Goal: Complete application form: Complete application form

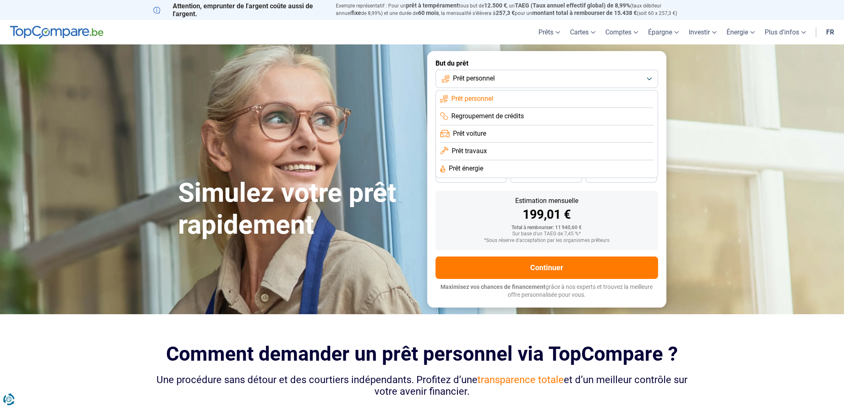
click at [462, 150] on span "Prêt travaux" at bounding box center [469, 151] width 35 height 9
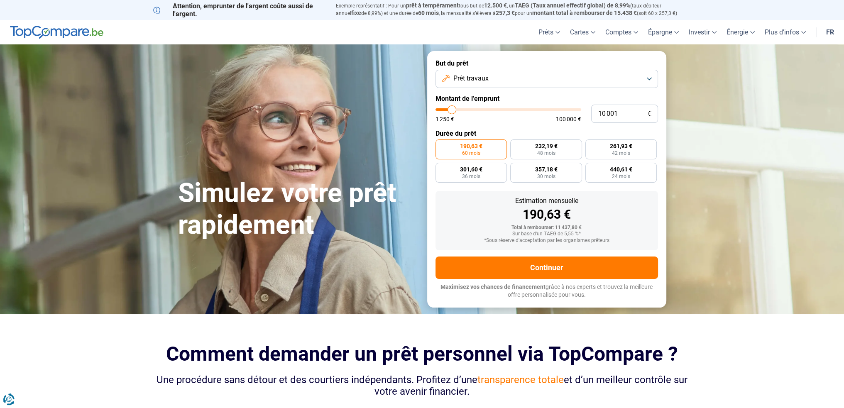
click at [494, 74] on button "Prêt travaux" at bounding box center [546, 79] width 223 height 18
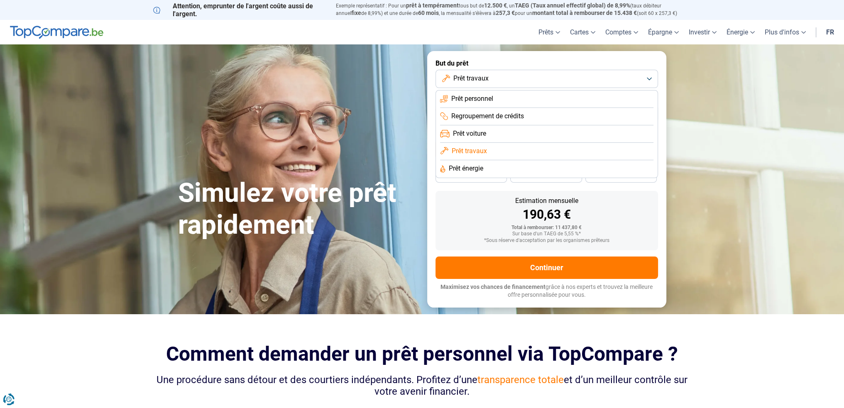
click at [482, 99] on span "Prêt personnel" at bounding box center [472, 98] width 42 height 9
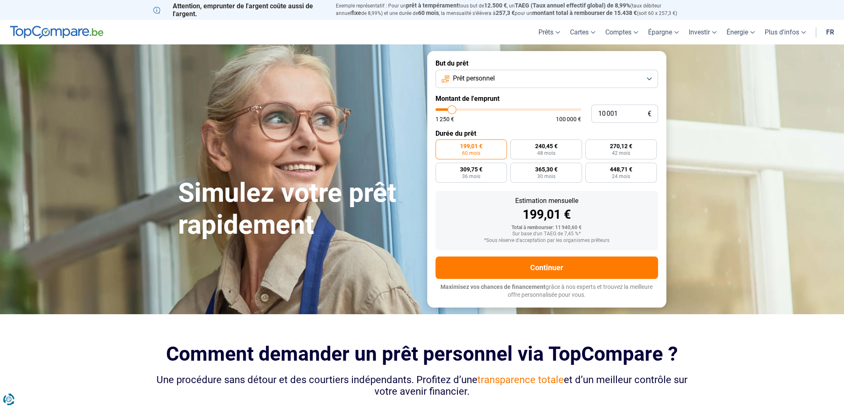
click at [496, 76] on button "Prêt personnel" at bounding box center [546, 79] width 223 height 18
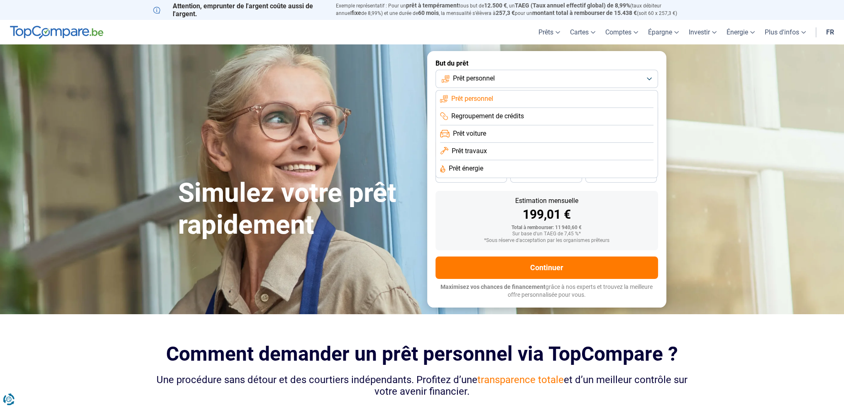
click at [471, 148] on span "Prêt travaux" at bounding box center [469, 151] width 35 height 9
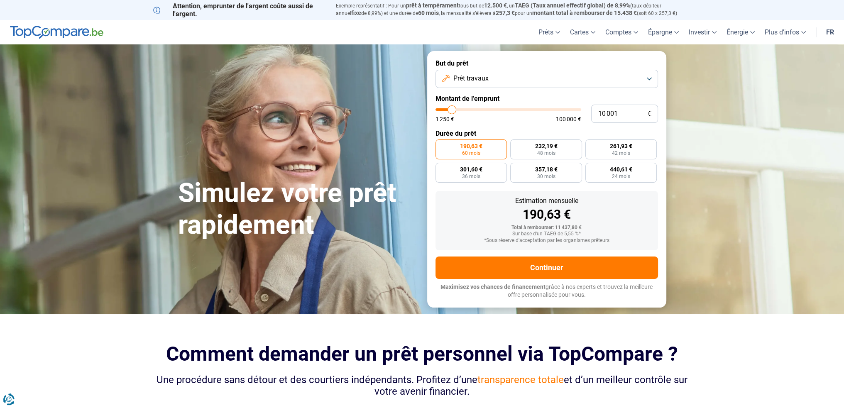
type input "10 500"
type input "10500"
type input "11 500"
type input "11500"
type input "12 500"
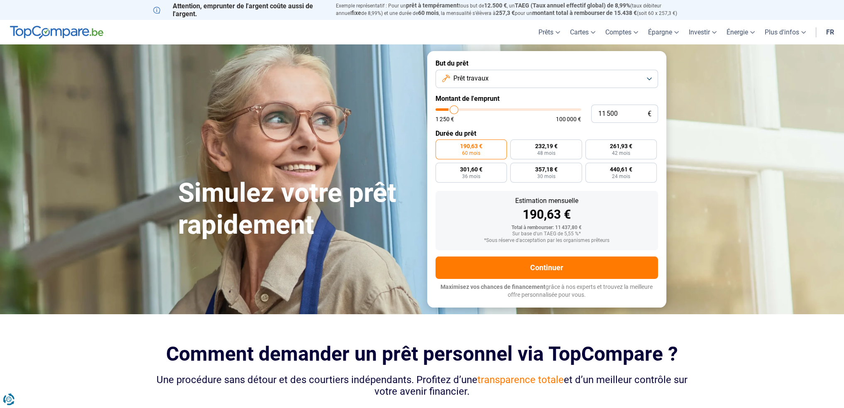
type input "12500"
type input "13 500"
type input "13500"
type input "14 750"
type input "14750"
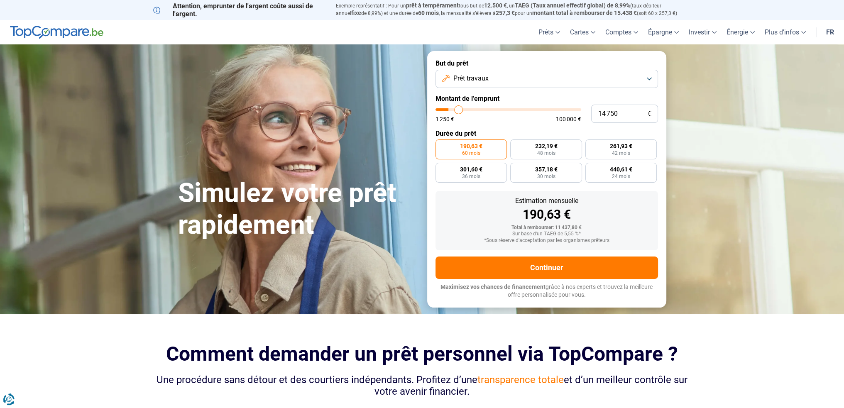
type input "16 000"
type input "16000"
type input "18 000"
type input "18000"
type input "19 750"
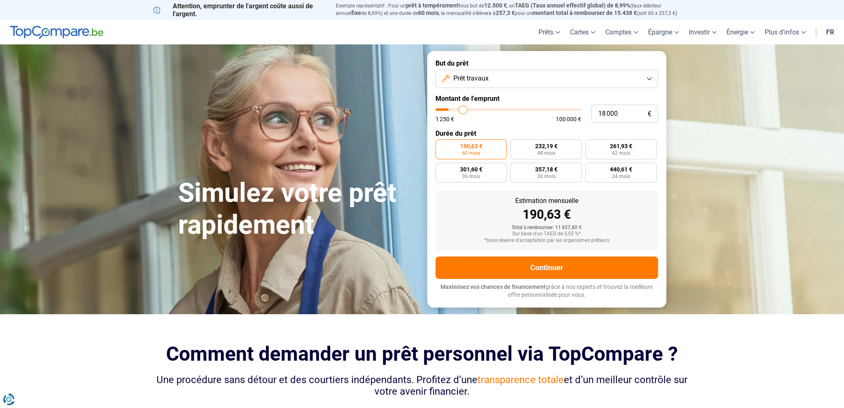
type input "19750"
type input "21 500"
type input "21500"
type input "23 750"
type input "23750"
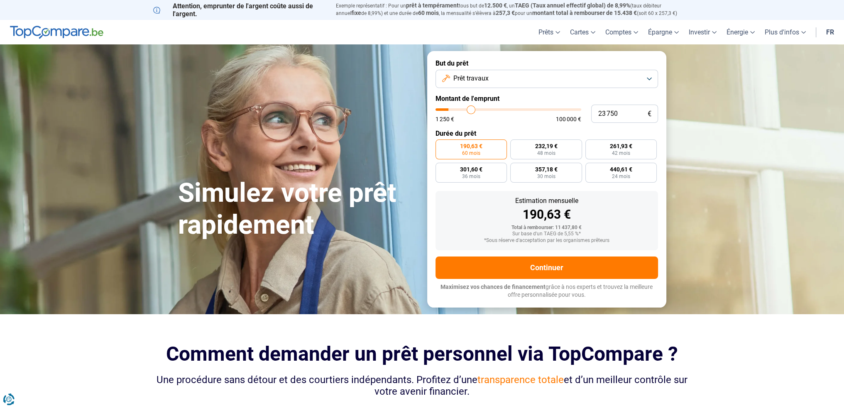
type input "25 250"
type input "25250"
type input "27 000"
type input "27000"
type input "28 750"
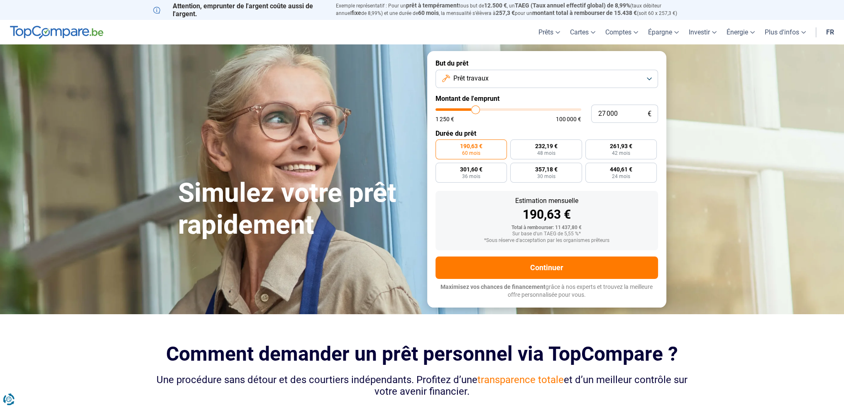
type input "28750"
type input "30 500"
type input "30500"
type input "32 000"
type input "32000"
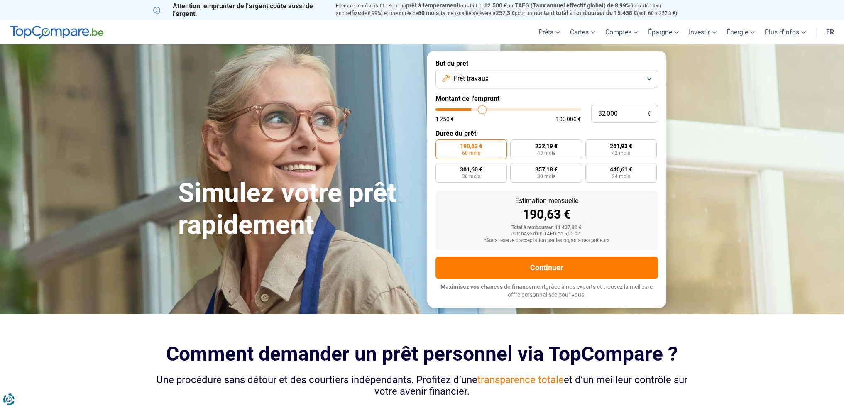
type input "33 250"
type input "33250"
type input "34 500"
type input "34500"
type input "36 000"
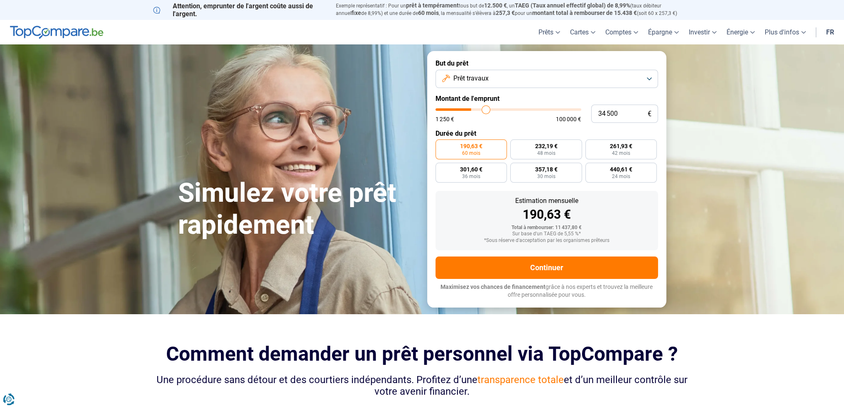
type input "36000"
type input "37 500"
type input "37500"
type input "38 500"
type input "38500"
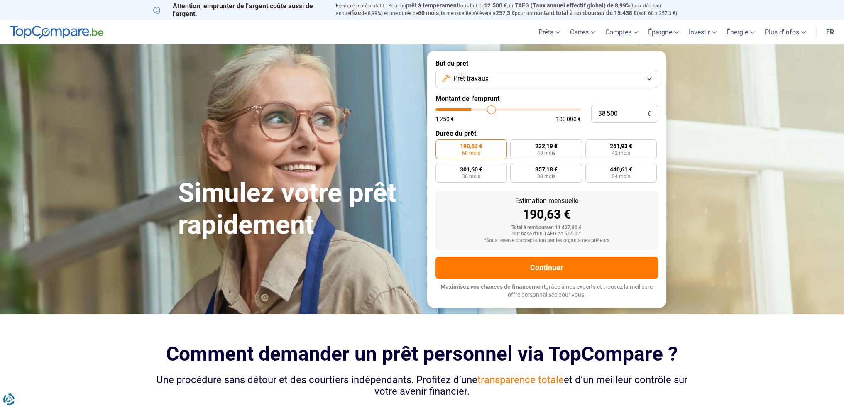
type input "39 500"
type input "39500"
type input "40 250"
type input "40250"
type input "41 500"
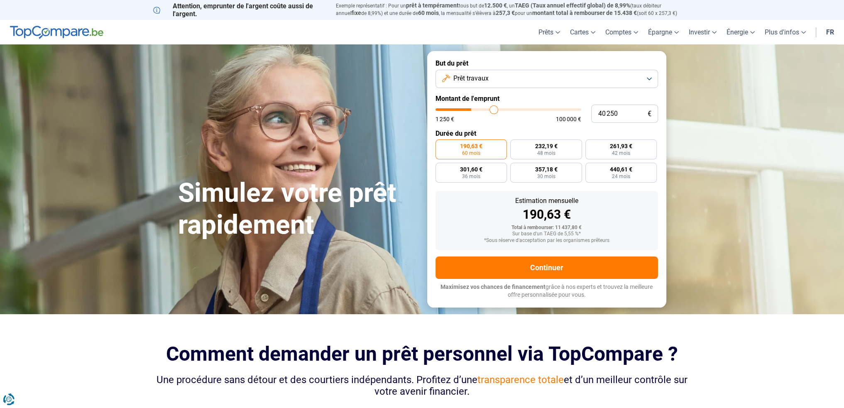
type input "41500"
type input "42 000"
type input "42000"
type input "43 000"
type input "43000"
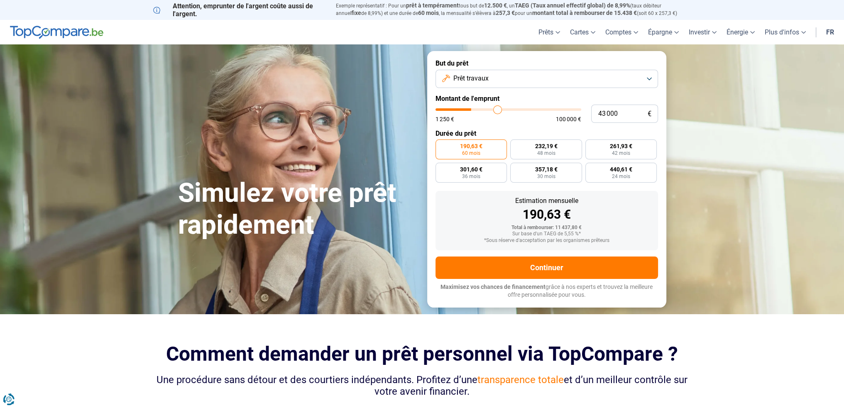
type input "43 750"
type input "43750"
type input "44 500"
type input "44500"
type input "45 500"
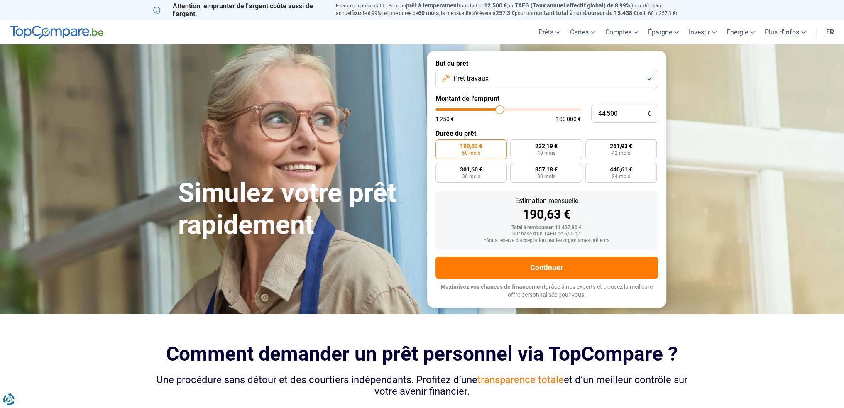
type input "45500"
type input "46 250"
type input "46250"
type input "47 000"
type input "47000"
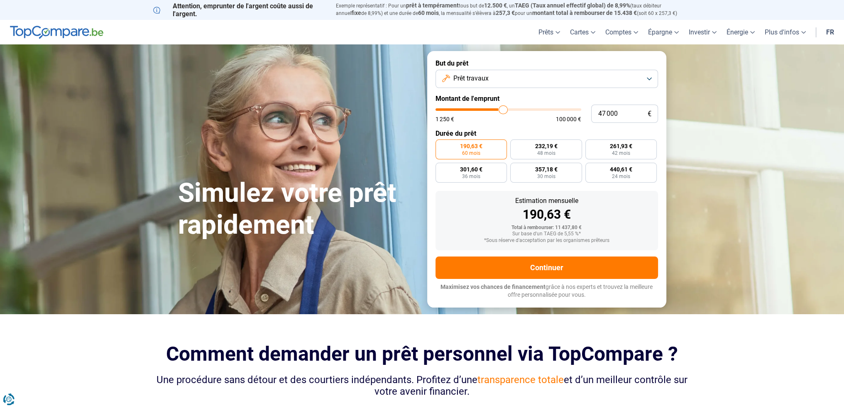
type input "48 250"
type input "48250"
type input "49 250"
type input "49250"
type input "50 250"
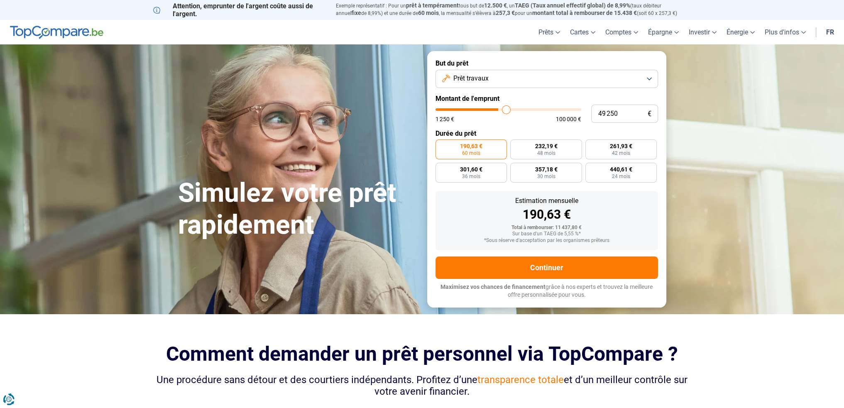
type input "50250"
type input "50 750"
type input "50750"
type input "51 000"
type input "51000"
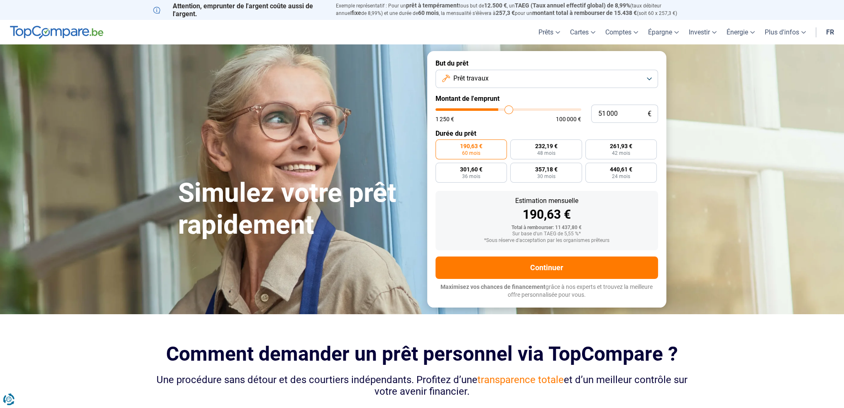
type input "51 500"
type input "51500"
type input "52 000"
type input "52000"
type input "52 250"
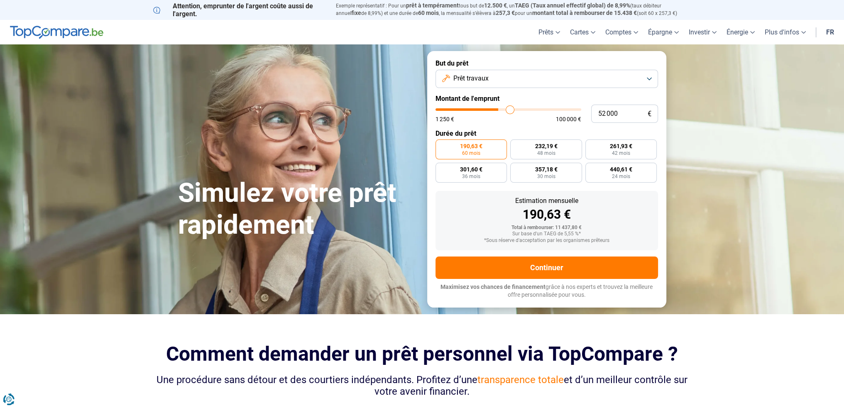
type input "52250"
type input "52 750"
type input "52750"
type input "53 000"
type input "53000"
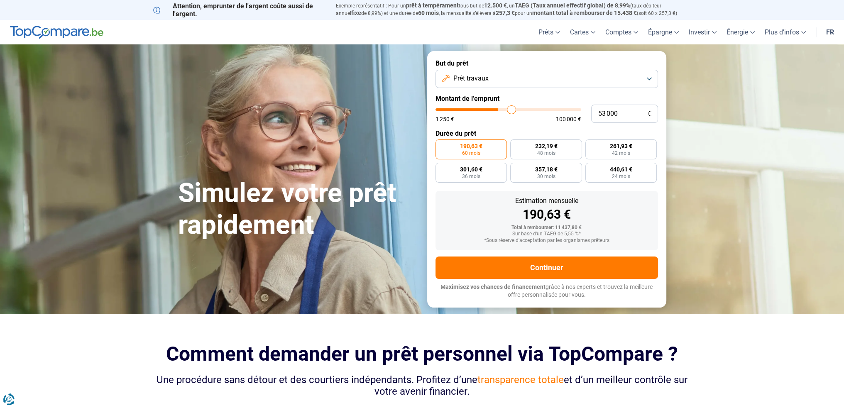
type input "53 500"
type input "53500"
type input "54 000"
type input "54000"
type input "54 500"
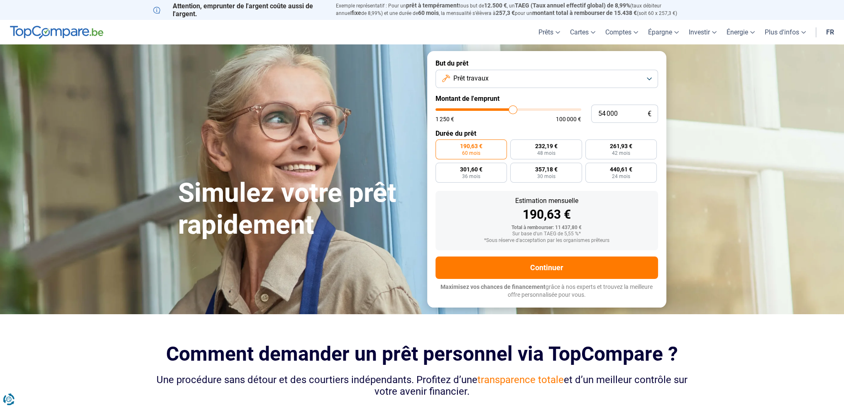
type input "54500"
type input "55 000"
type input "55000"
type input "55 500"
type input "55500"
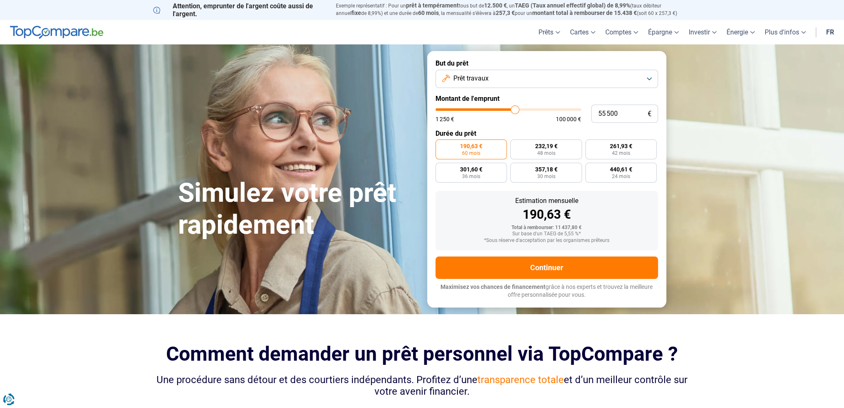
type input "55 750"
type input "55750"
type input "56 000"
type input "56000"
type input "56 250"
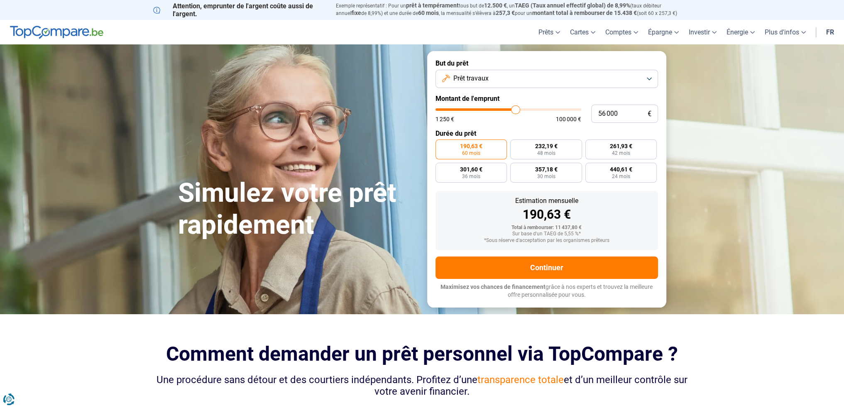
type input "56250"
type input "56 750"
type input "56750"
type input "57 000"
type input "57000"
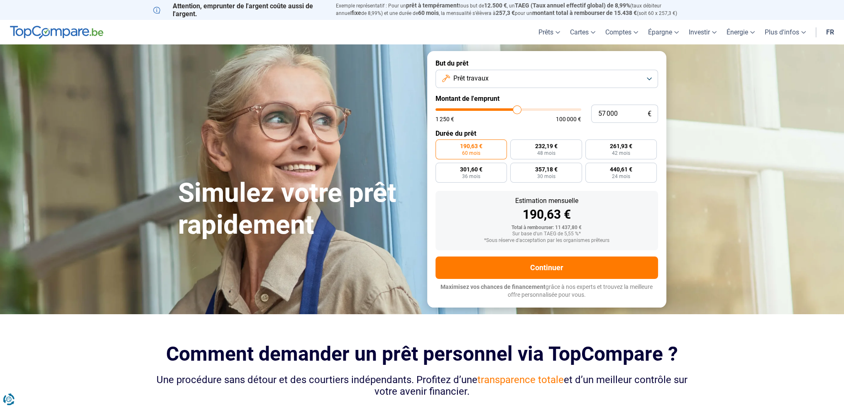
type input "57 750"
type input "57750"
type input "58 000"
type input "58000"
type input "58 750"
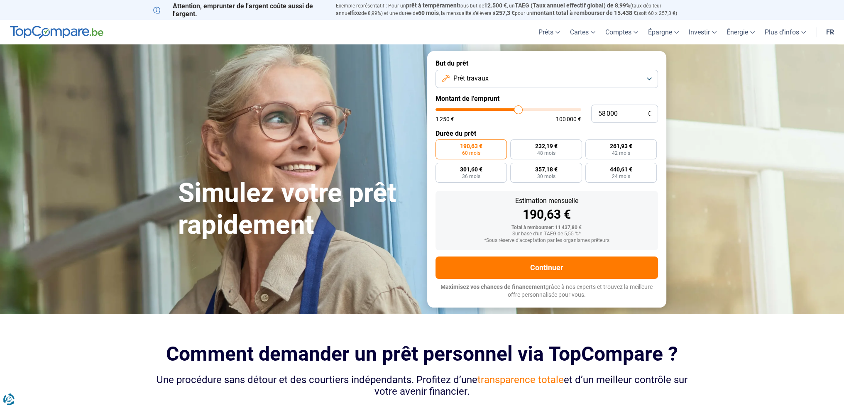
type input "58750"
type input "59 250"
type input "59250"
type input "59 750"
type input "59750"
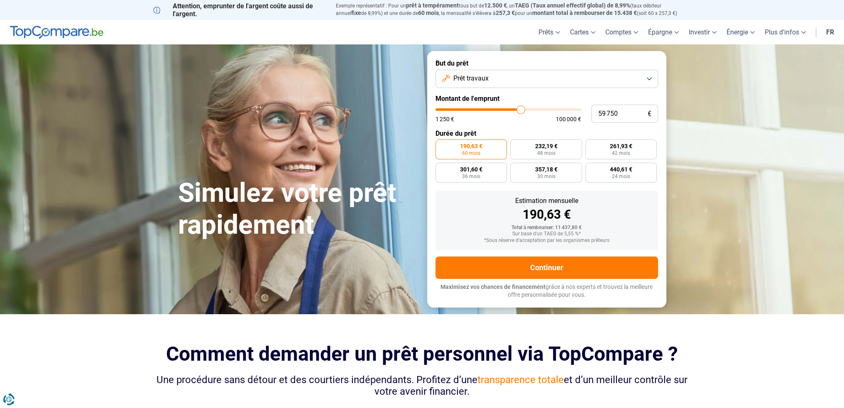
type input "60 250"
type input "60250"
type input "61 250"
type input "61250"
type input "61 500"
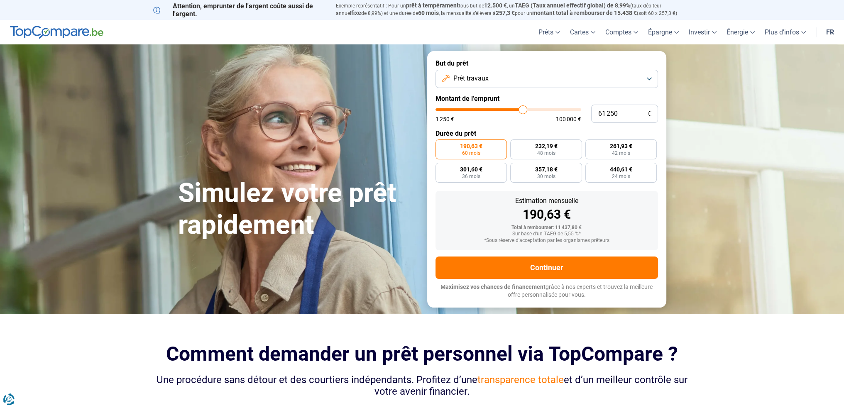
type input "61500"
type input "61 750"
type input "61750"
type input "62 000"
type input "62000"
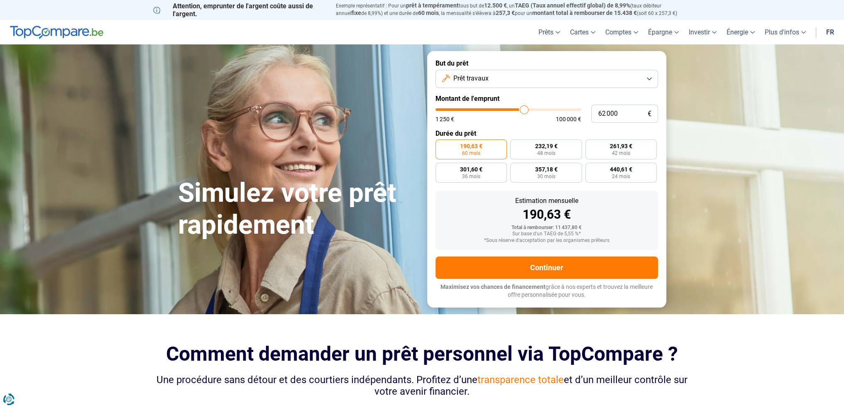
type input "62 500"
type input "62500"
type input "62 750"
type input "62750"
type input "63 250"
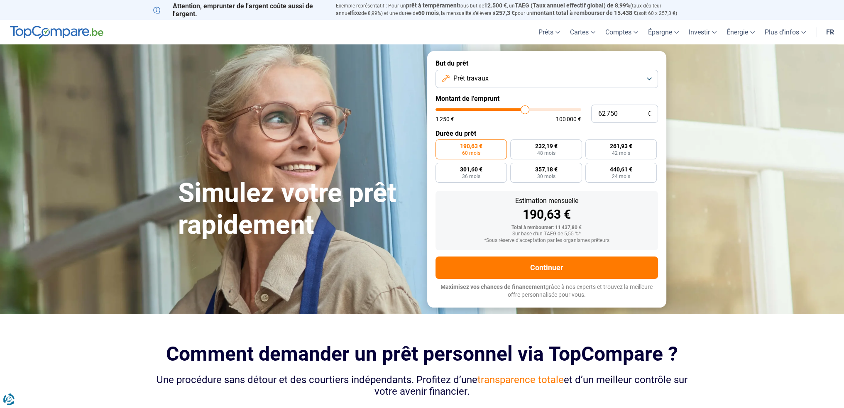
type input "63250"
type input "63 500"
type input "63500"
type input "64 250"
type input "64250"
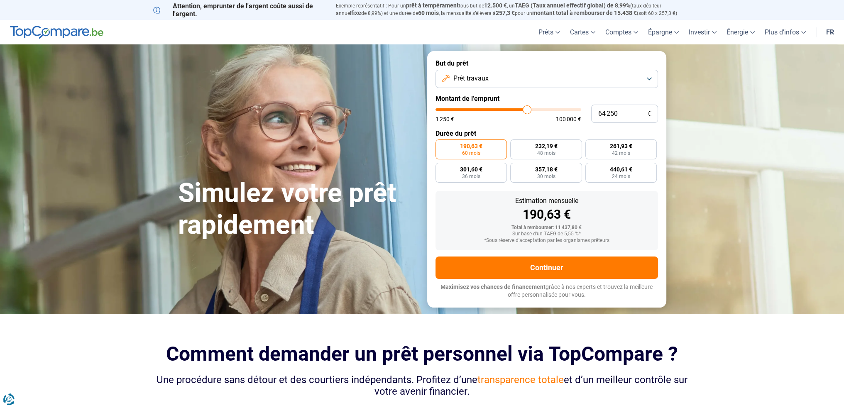
type input "64 750"
type input "64750"
type input "65 250"
type input "65250"
type input "65 750"
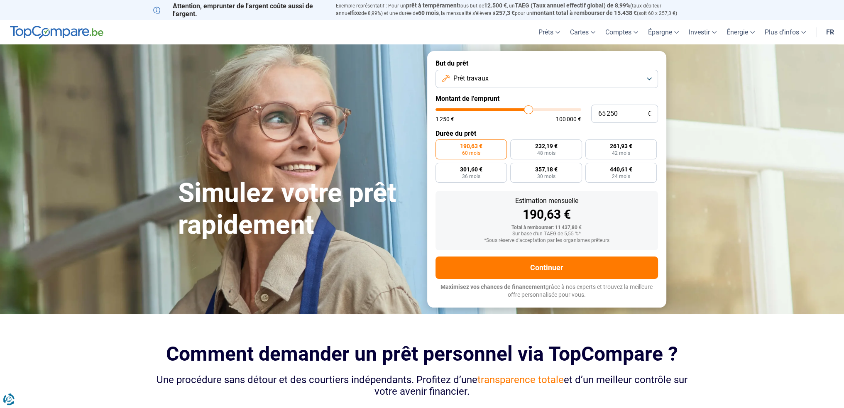
type input "65750"
type input "66 000"
type input "66000"
type input "66 250"
type input "66250"
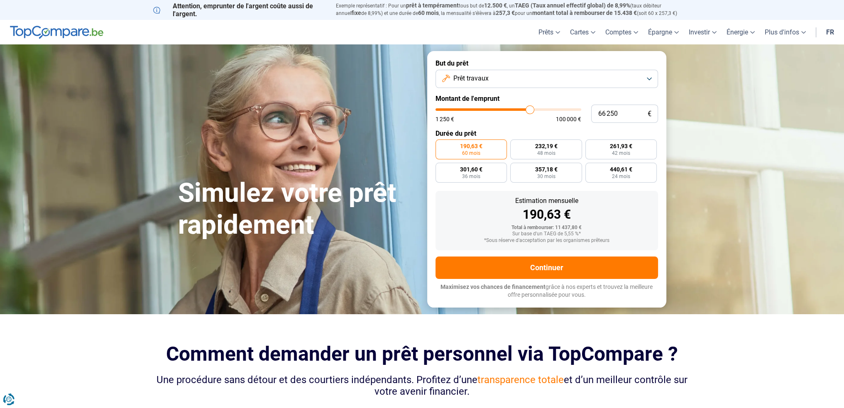
type input "66 500"
type input "66500"
type input "67 000"
type input "67000"
type input "67 250"
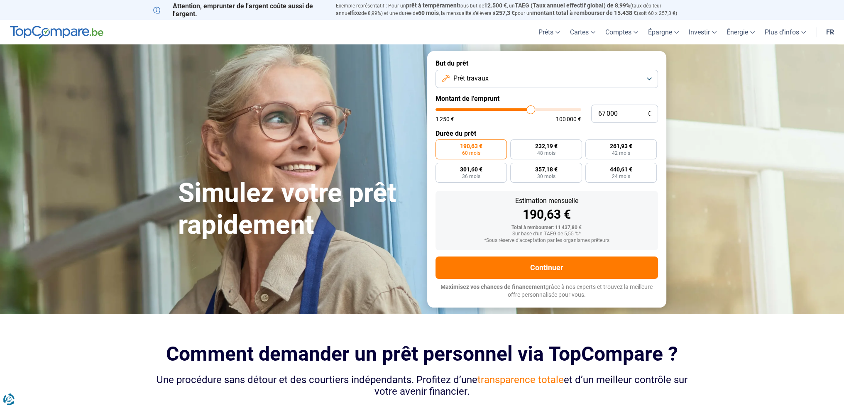
type input "67250"
type input "67 500"
type input "67500"
type input "67 750"
type input "67750"
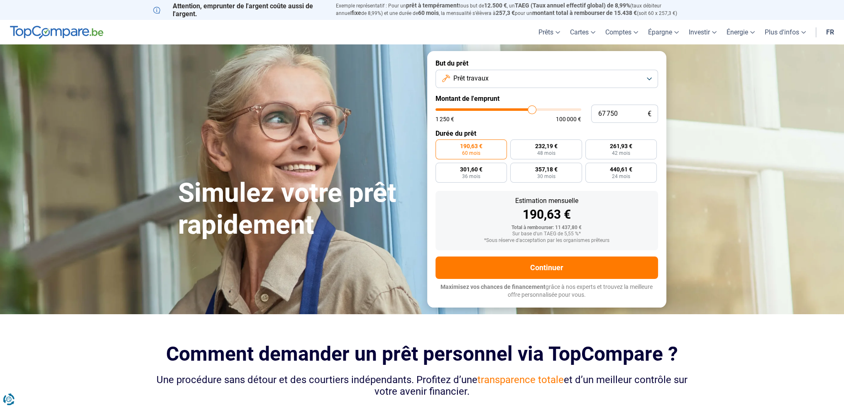
type input "68 250"
type input "68250"
type input "69 000"
type input "69000"
type input "69 250"
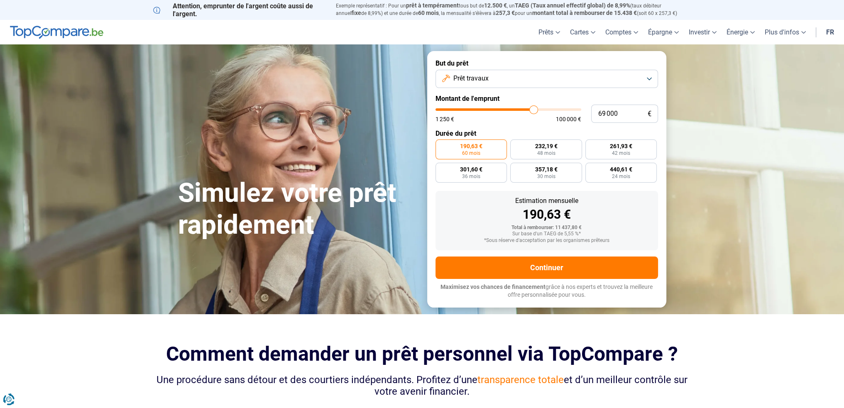
type input "69250"
type input "69 750"
type input "69750"
type input "70 250"
type input "70250"
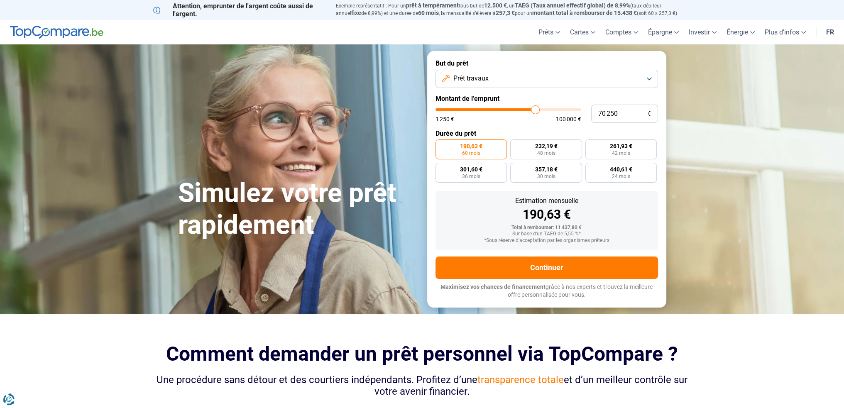
type input "70 750"
type input "70750"
type input "71 000"
type input "71000"
type input "71 250"
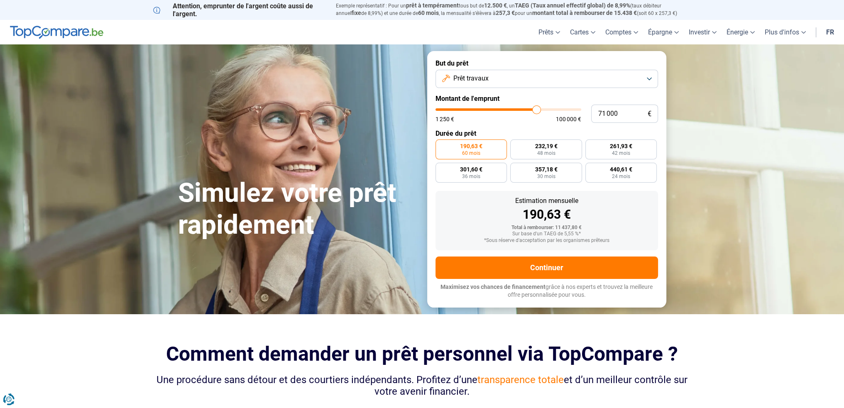
type input "71250"
type input "71 500"
type input "71500"
type input "71 750"
type input "71750"
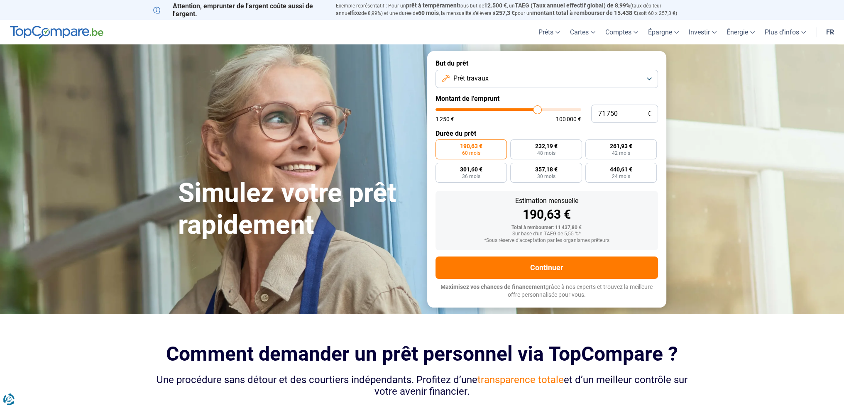
type input "72 000"
type input "72000"
type input "72 250"
type input "72250"
type input "72 500"
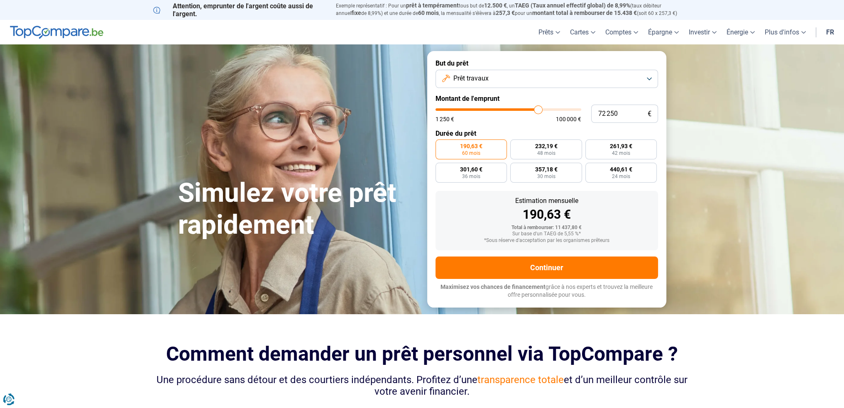
type input "72500"
type input "72 750"
type input "72750"
type input "73 000"
type input "73000"
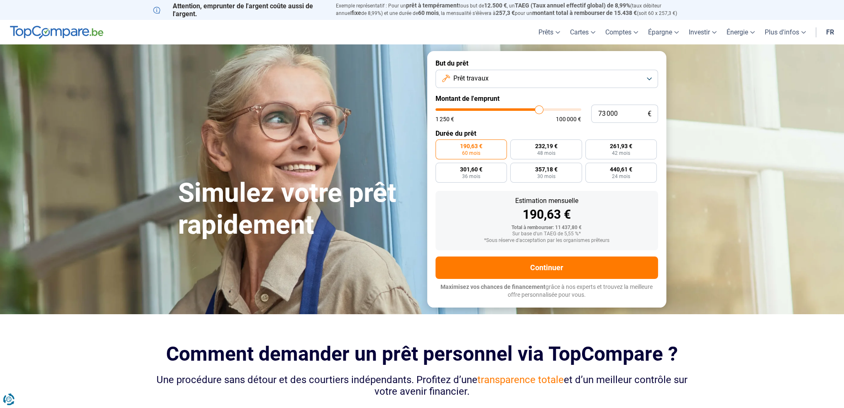
type input "73 250"
type input "73250"
type input "73 500"
type input "73500"
type input "73 750"
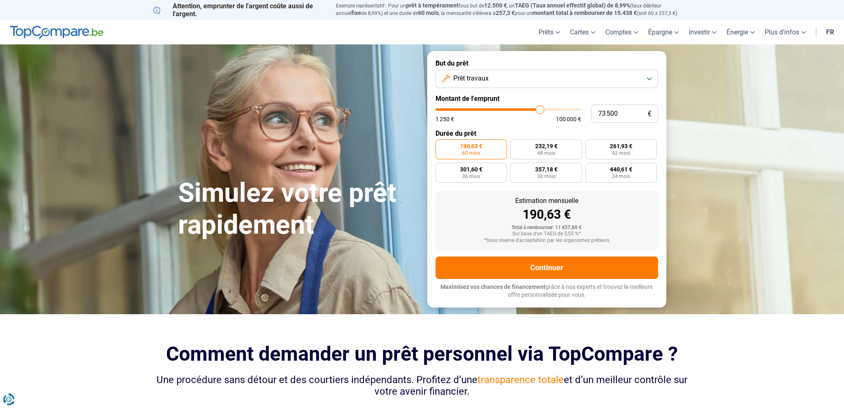
type input "73750"
type input "74 000"
type input "74000"
type input "74 500"
type input "74500"
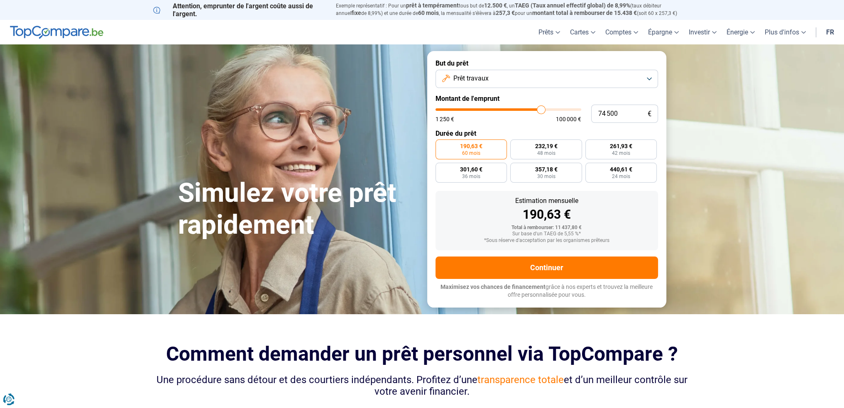
type input "74 750"
type input "74750"
type input "75 000"
type input "75000"
type input "75 250"
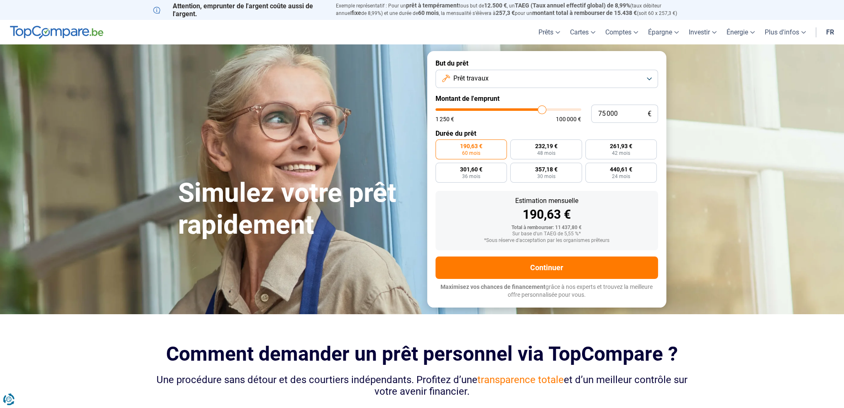
type input "75250"
type input "75 500"
type input "75500"
type input "75 250"
type input "75250"
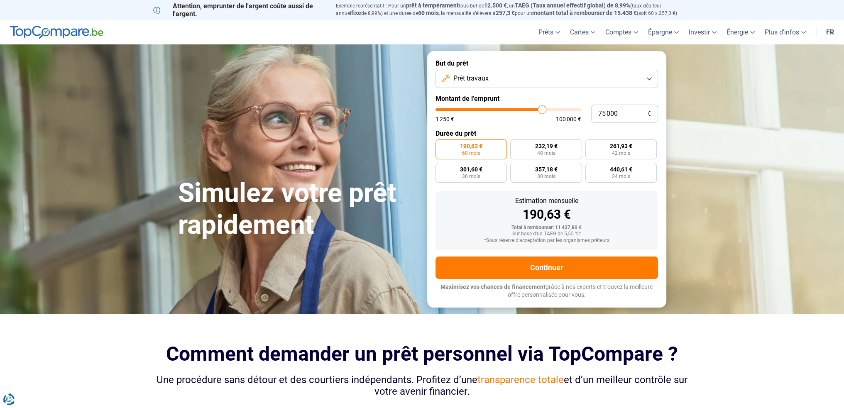
drag, startPoint x: 452, startPoint y: 109, endPoint x: 541, endPoint y: 107, distance: 89.7
click at [541, 108] on input "range" at bounding box center [508, 109] width 146 height 2
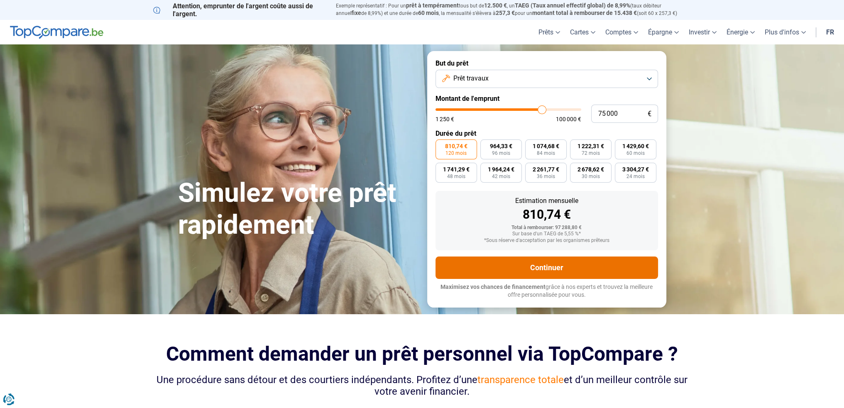
click at [541, 267] on button "Continuer" at bounding box center [546, 268] width 223 height 22
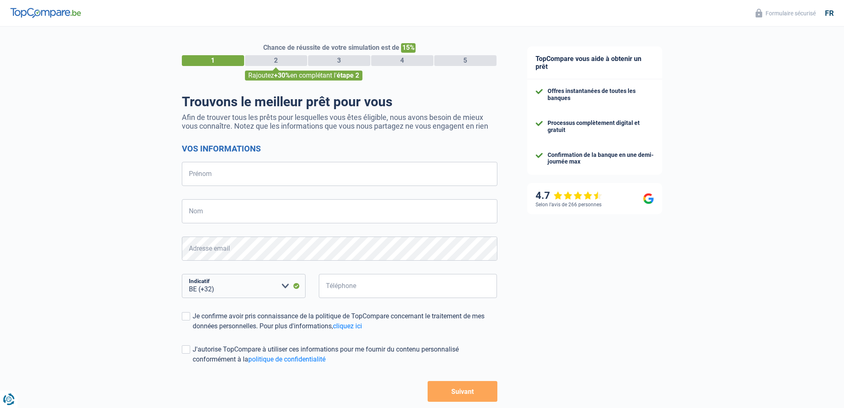
select select "32"
